Goal: Transaction & Acquisition: Purchase product/service

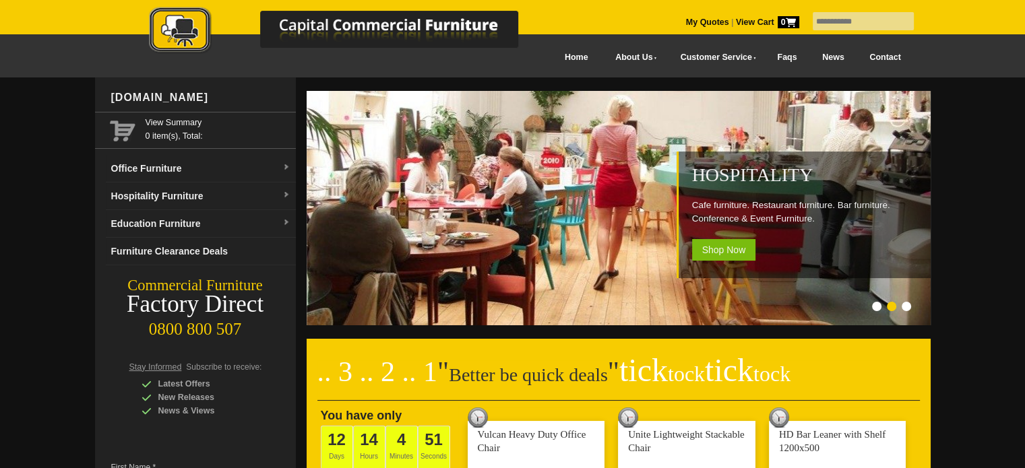
click at [826, 18] on input "text" at bounding box center [863, 21] width 101 height 18
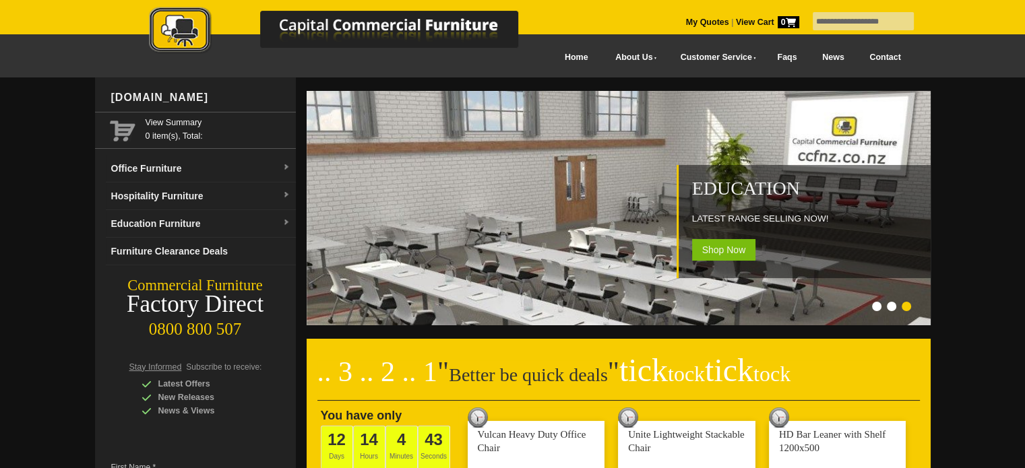
type input "**********"
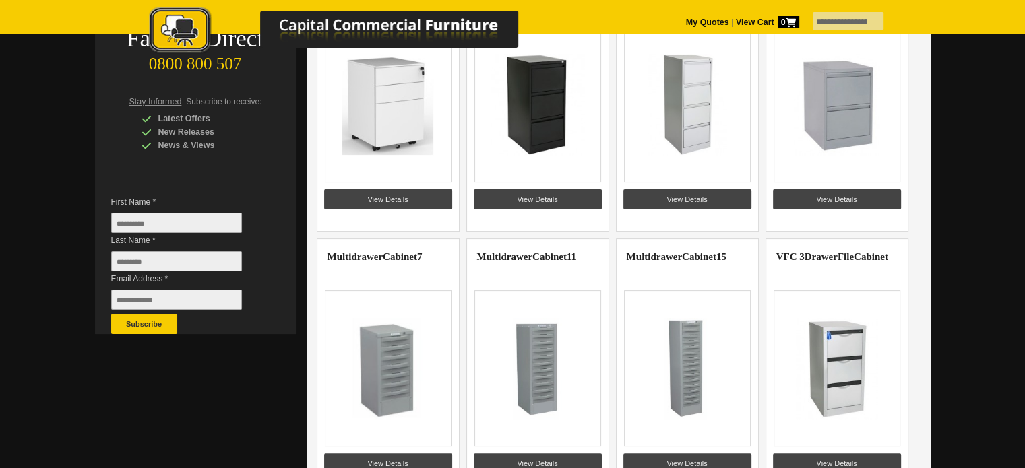
scroll to position [270, 0]
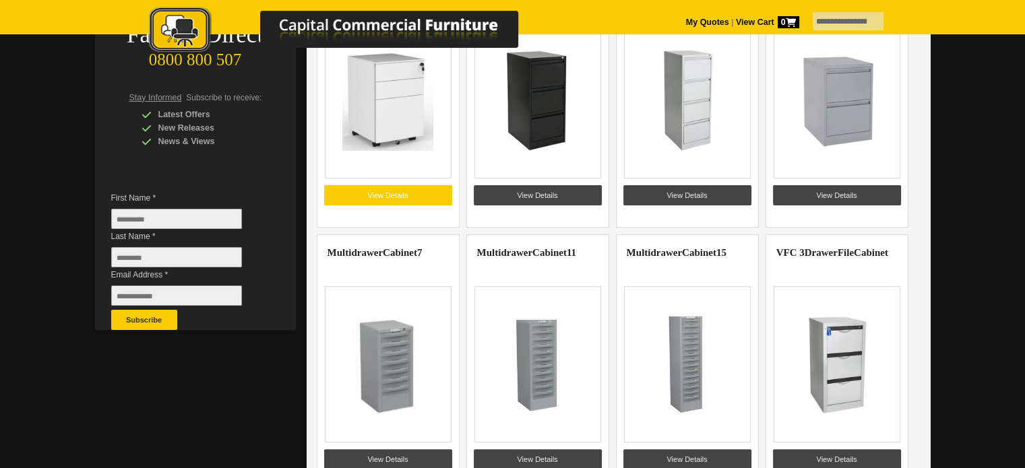
click at [425, 196] on link "View Details" at bounding box center [388, 195] width 128 height 20
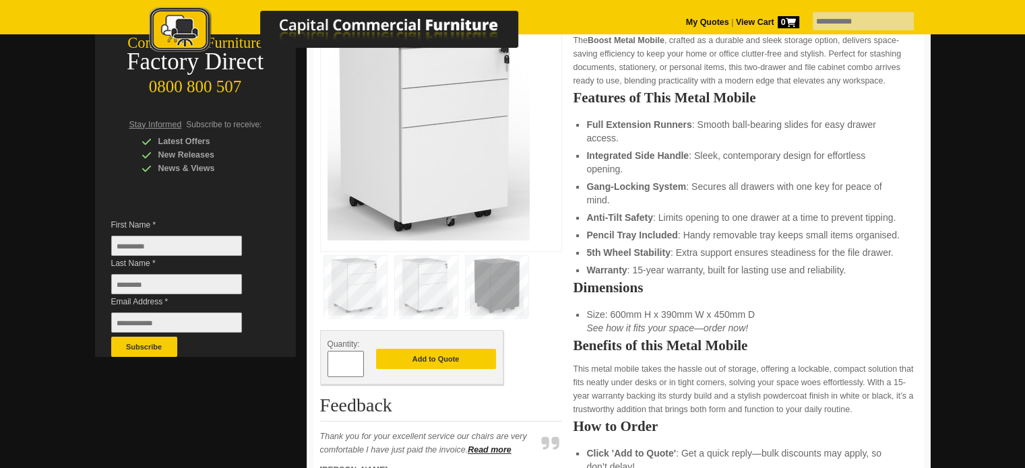
scroll to position [270, 0]
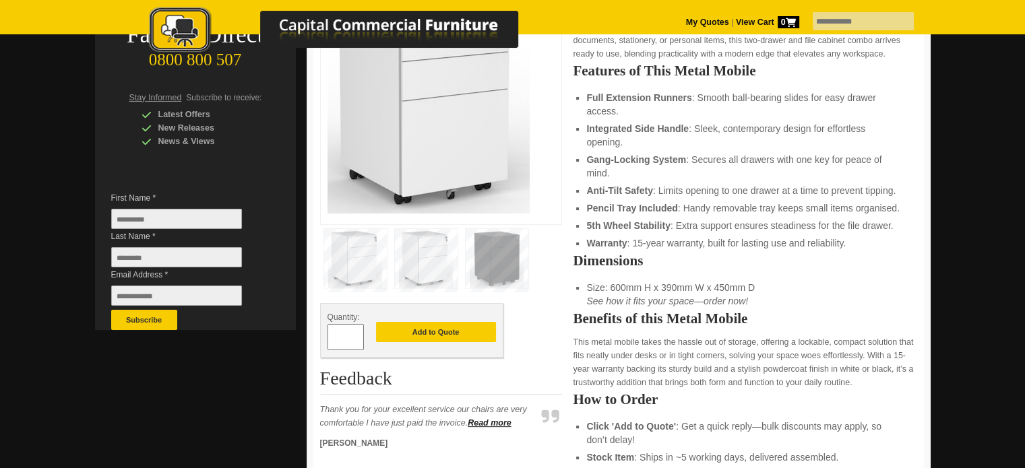
click at [479, 261] on img at bounding box center [497, 258] width 63 height 59
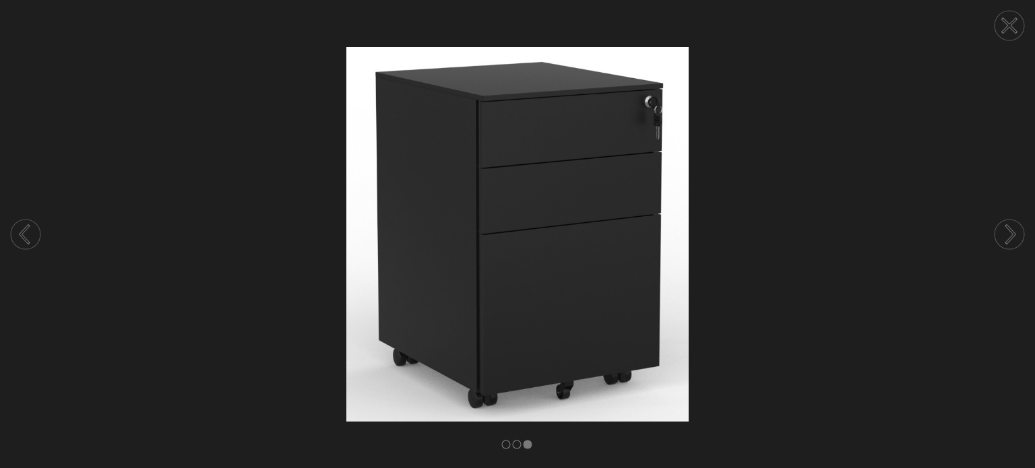
click at [1017, 26] on circle at bounding box center [1010, 26] width 30 height 30
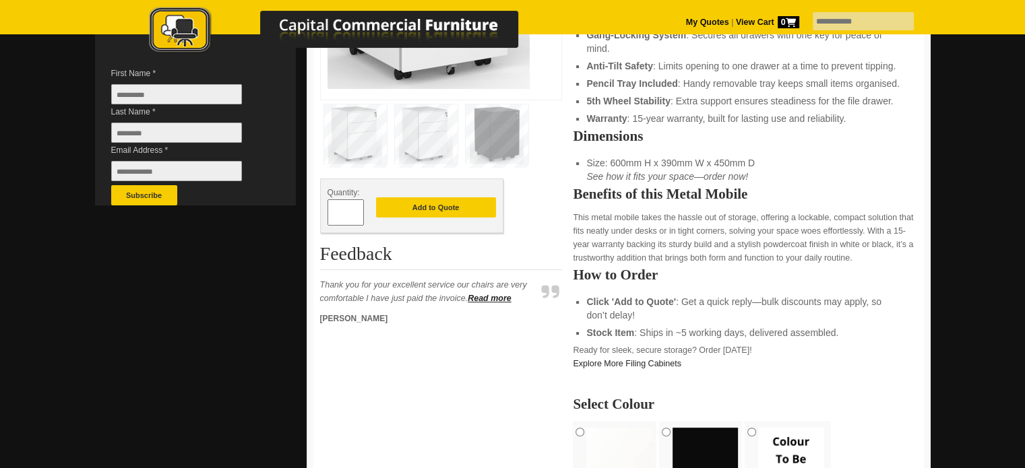
scroll to position [472, 0]
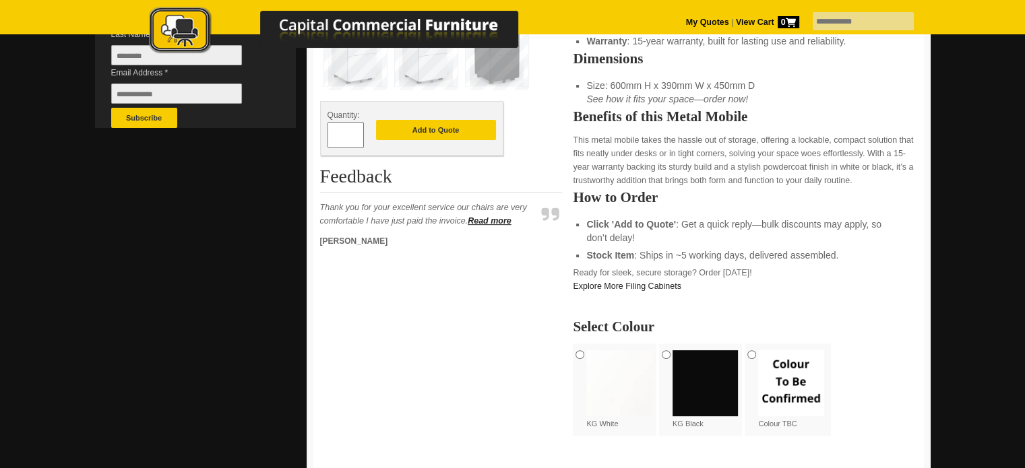
click at [671, 355] on div "KG Black" at bounding box center [702, 390] width 86 height 92
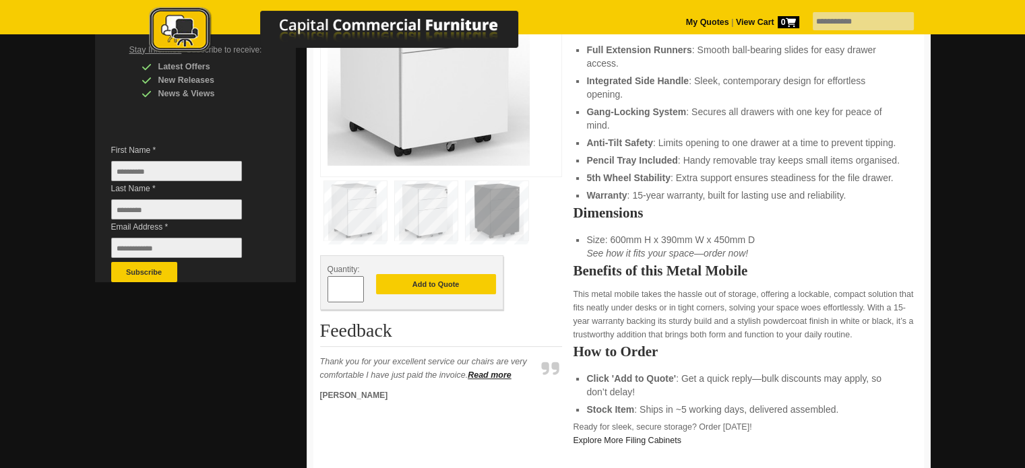
scroll to position [270, 0]
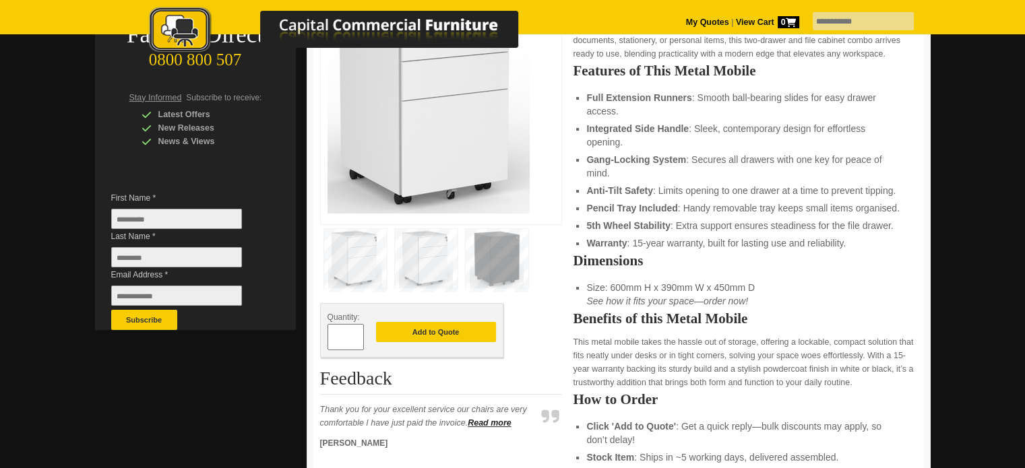
click at [361, 337] on input "*" at bounding box center [346, 337] width 36 height 26
click at [358, 336] on span at bounding box center [357, 342] width 5 height 13
click at [352, 340] on input "*" at bounding box center [346, 337] width 36 height 26
click at [359, 331] on span at bounding box center [357, 332] width 5 height 13
click at [357, 332] on span at bounding box center [357, 332] width 5 height 13
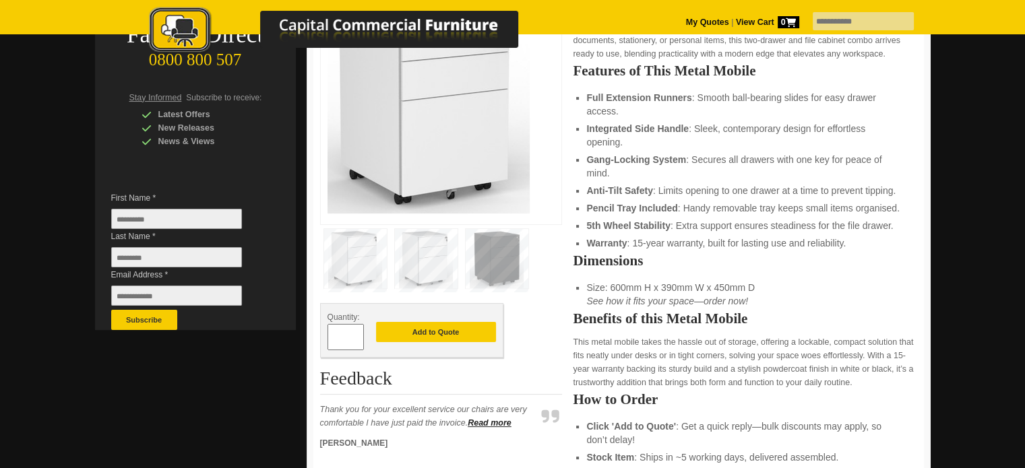
type input "*"
click at [454, 336] on button "Add to Quote" at bounding box center [436, 332] width 120 height 20
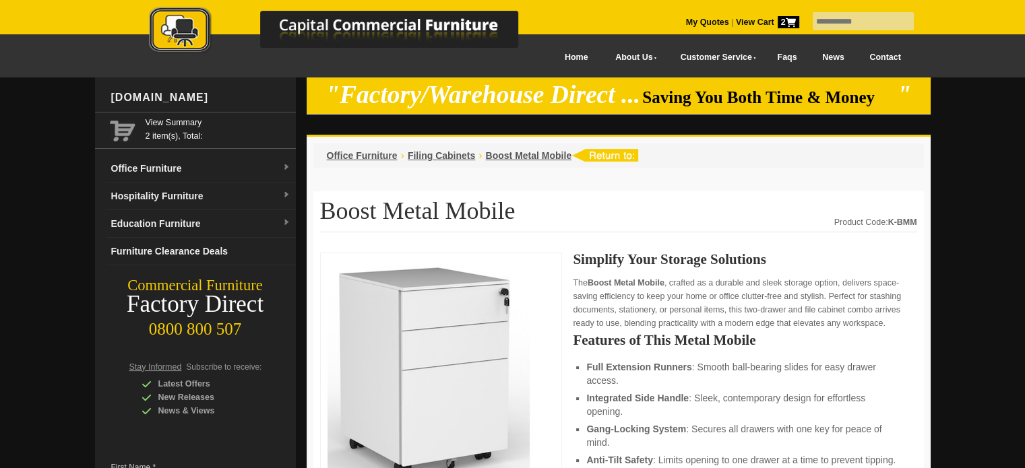
click at [778, 22] on span "2" at bounding box center [789, 22] width 22 height 12
